Goal: Navigation & Orientation: Find specific page/section

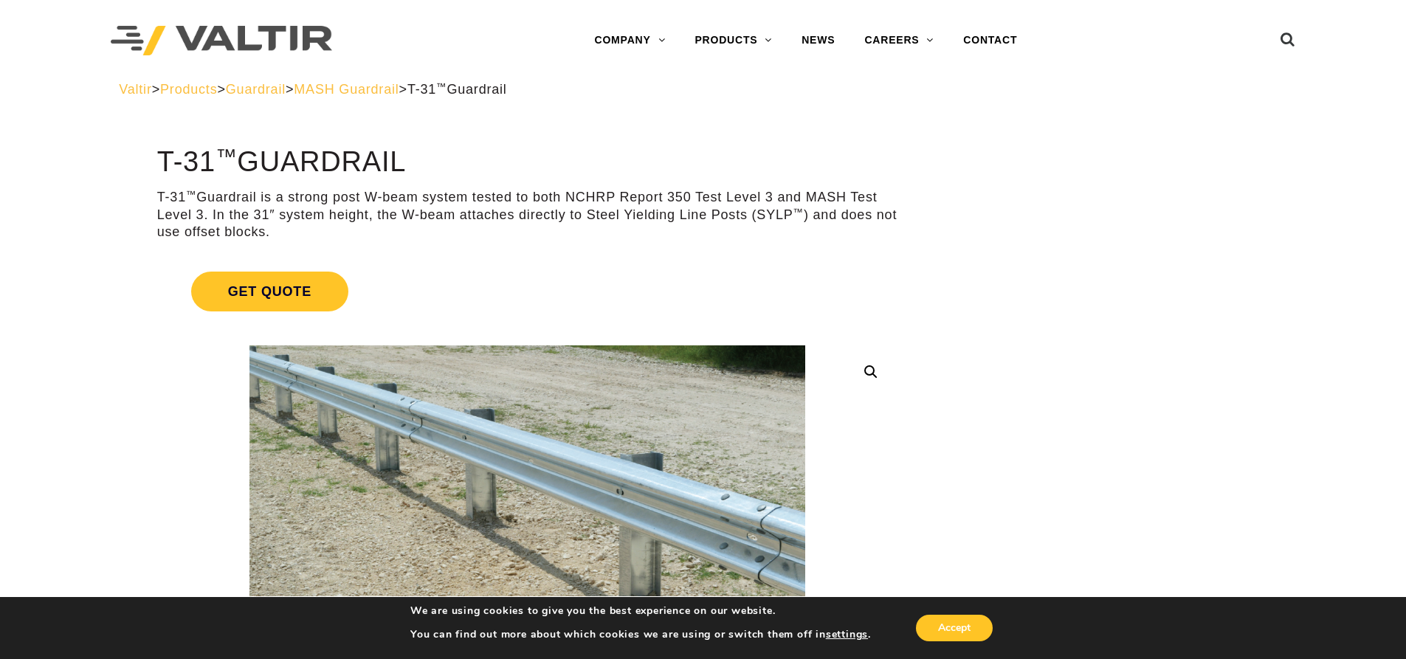
click at [388, 86] on span "MASH Guardrail" at bounding box center [346, 89] width 105 height 15
